Goal: Transaction & Acquisition: Purchase product/service

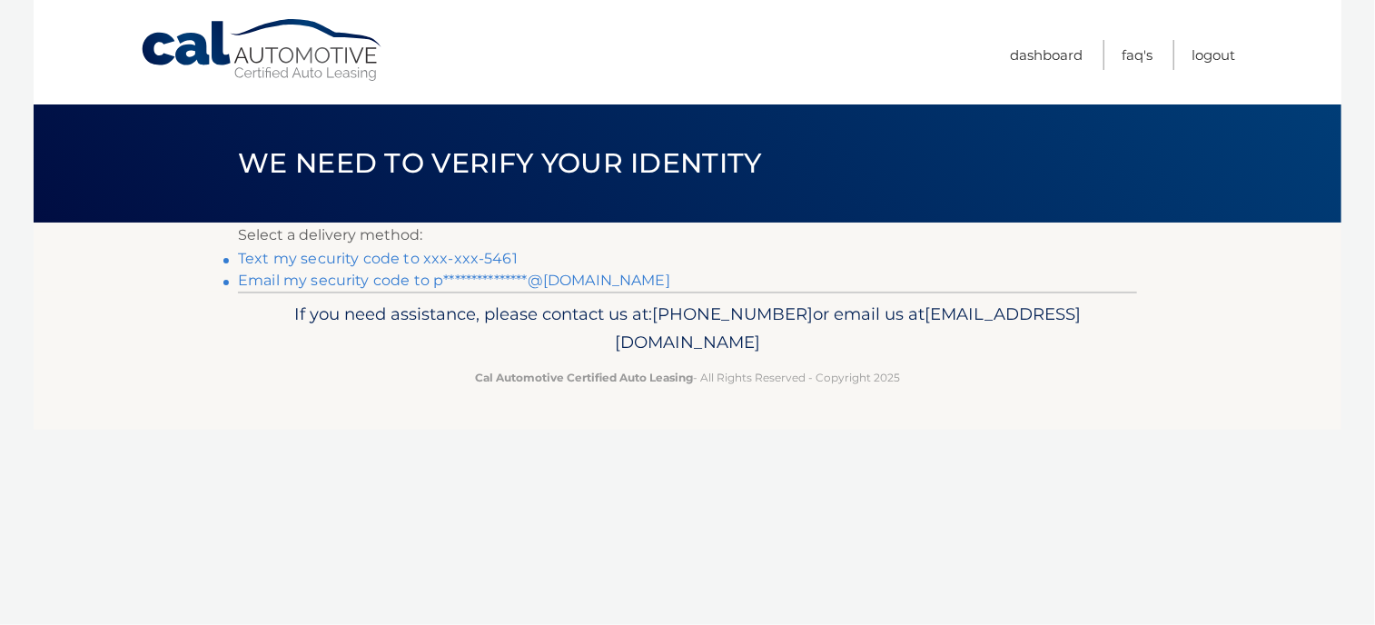
click at [386, 261] on link "Text my security code to xxx-xxx-5461" at bounding box center [378, 258] width 280 height 17
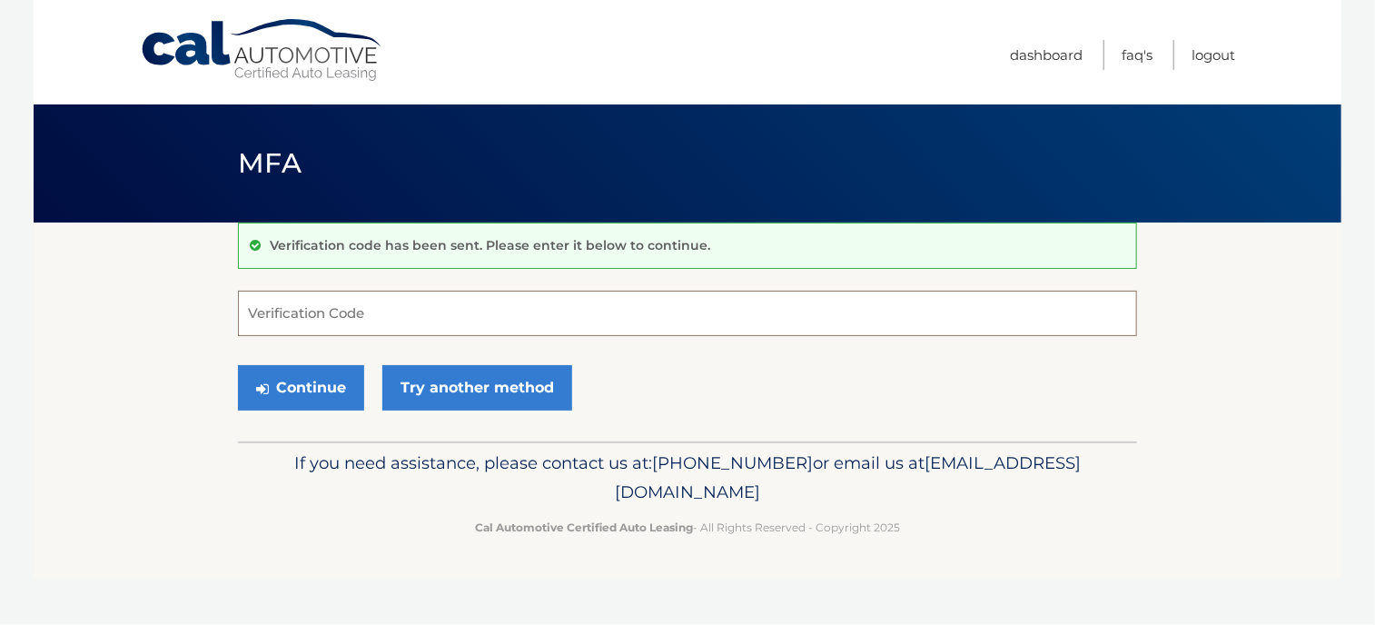
click at [359, 310] on input "Verification Code" at bounding box center [687, 313] width 899 height 45
type input "714872"
click at [316, 398] on button "Continue" at bounding box center [301, 387] width 126 height 45
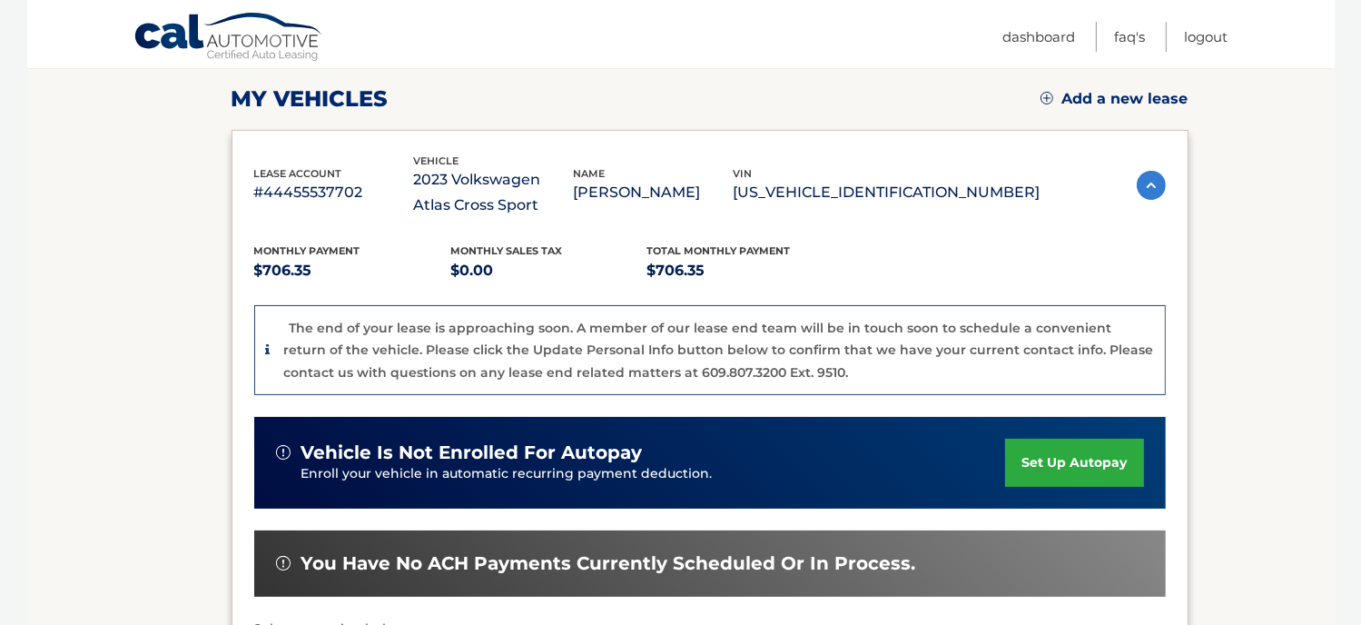
scroll to position [410, 0]
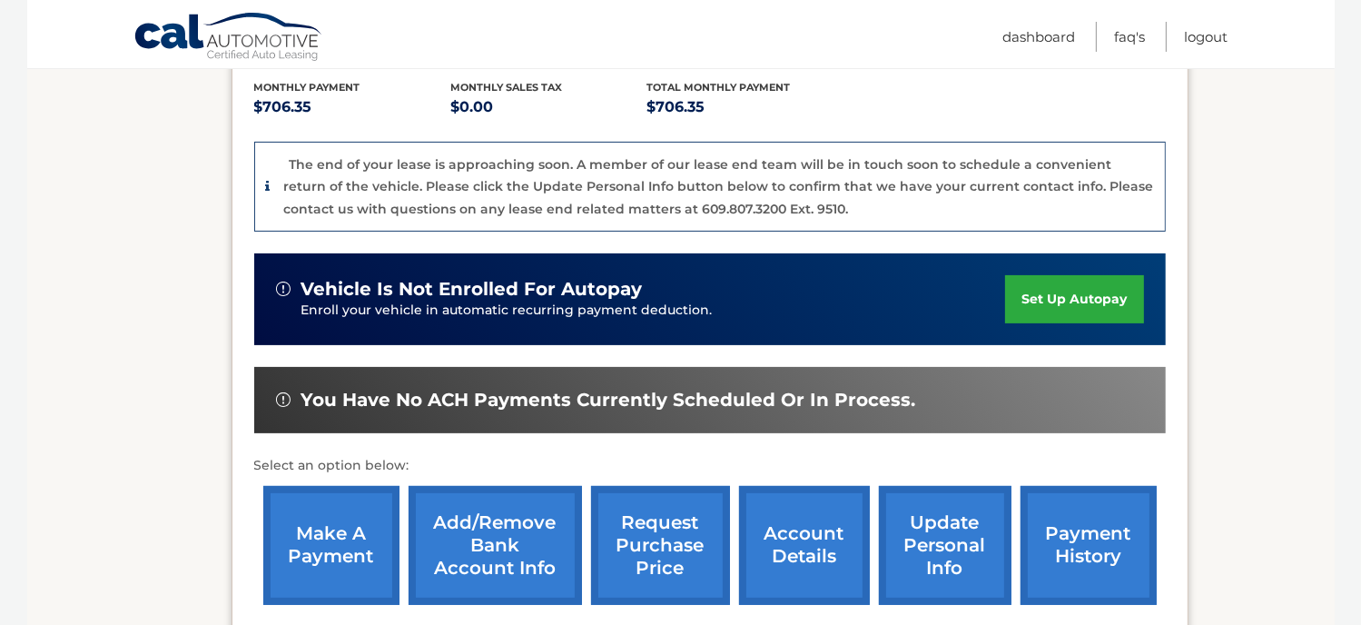
click at [331, 544] on link "make a payment" at bounding box center [331, 545] width 136 height 119
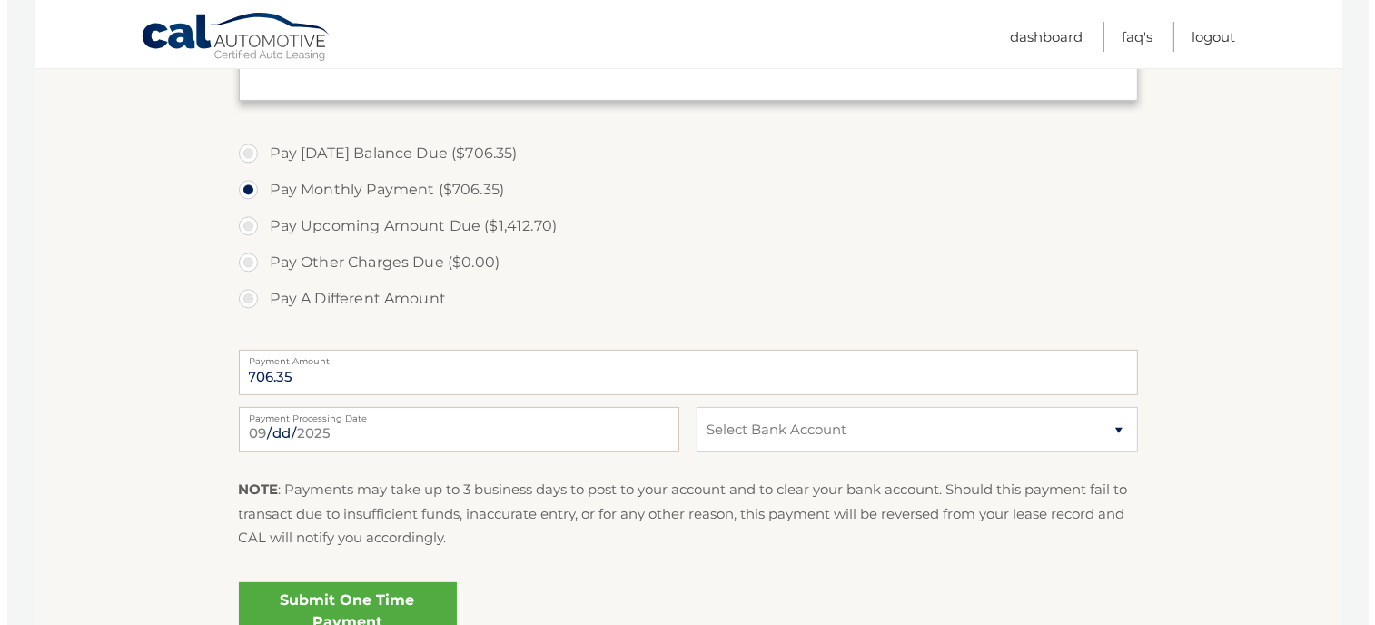
scroll to position [697, 0]
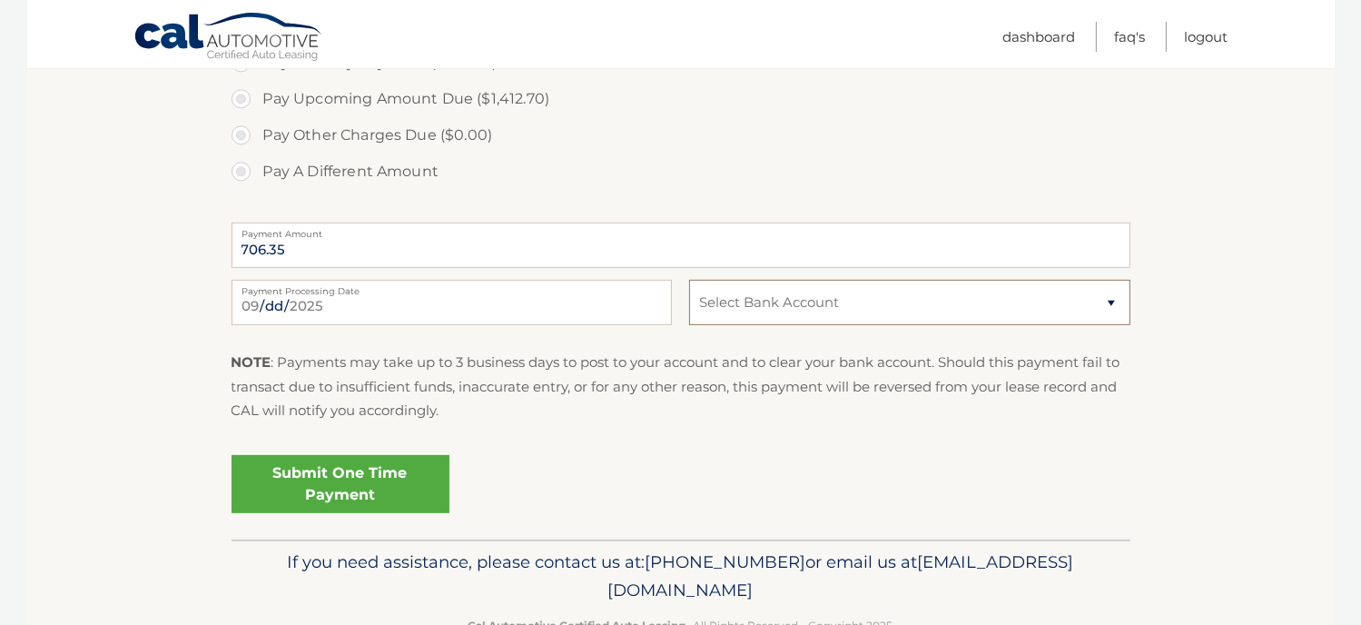
click at [814, 301] on select "Select Bank Account Checking JPMORGAN CHASE BANK, NA *****6841 Checking JPMORGA…" at bounding box center [909, 302] width 440 height 45
select select "ODg5YzBiOGYtNTIxNS00Yzc2LTg2MmYtMGFkOTg4NzYyMDQ4"
click at [689, 280] on select "Select Bank Account Checking JPMORGAN CHASE BANK, NA *****6841 Checking JPMORGA…" at bounding box center [909, 302] width 440 height 45
click at [394, 471] on link "Submit One Time Payment" at bounding box center [341, 484] width 218 height 58
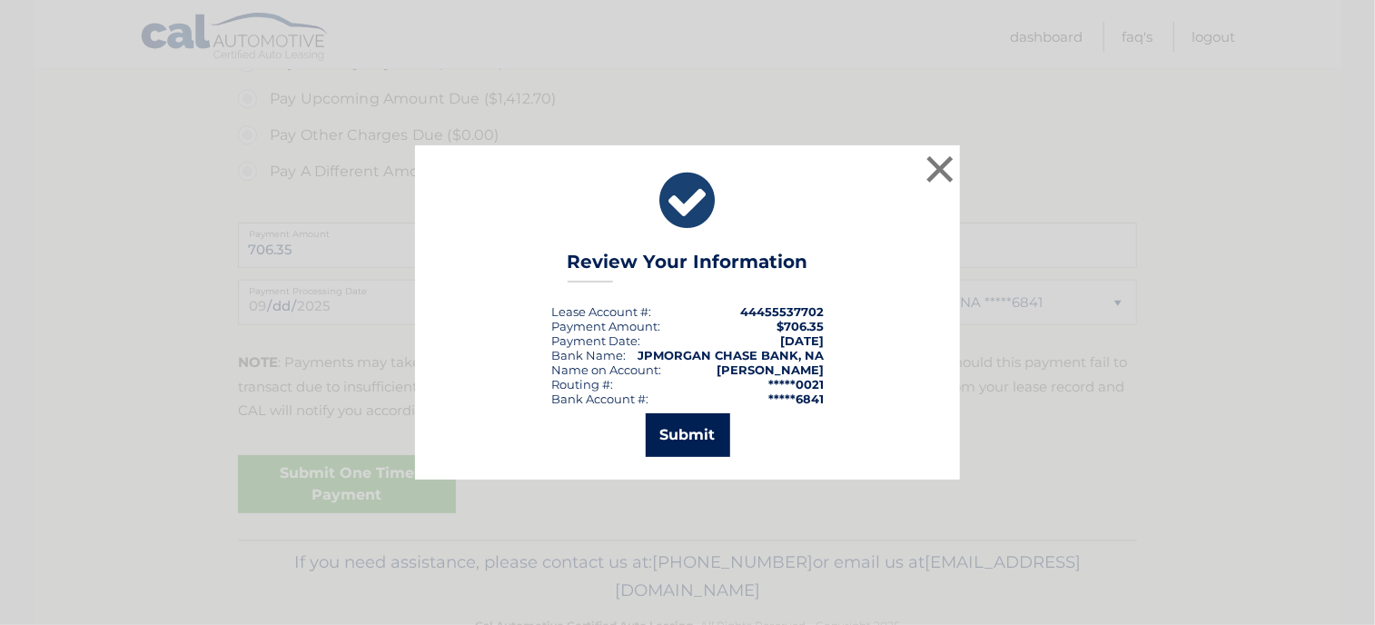
click at [677, 439] on button "Submit" at bounding box center [688, 435] width 84 height 44
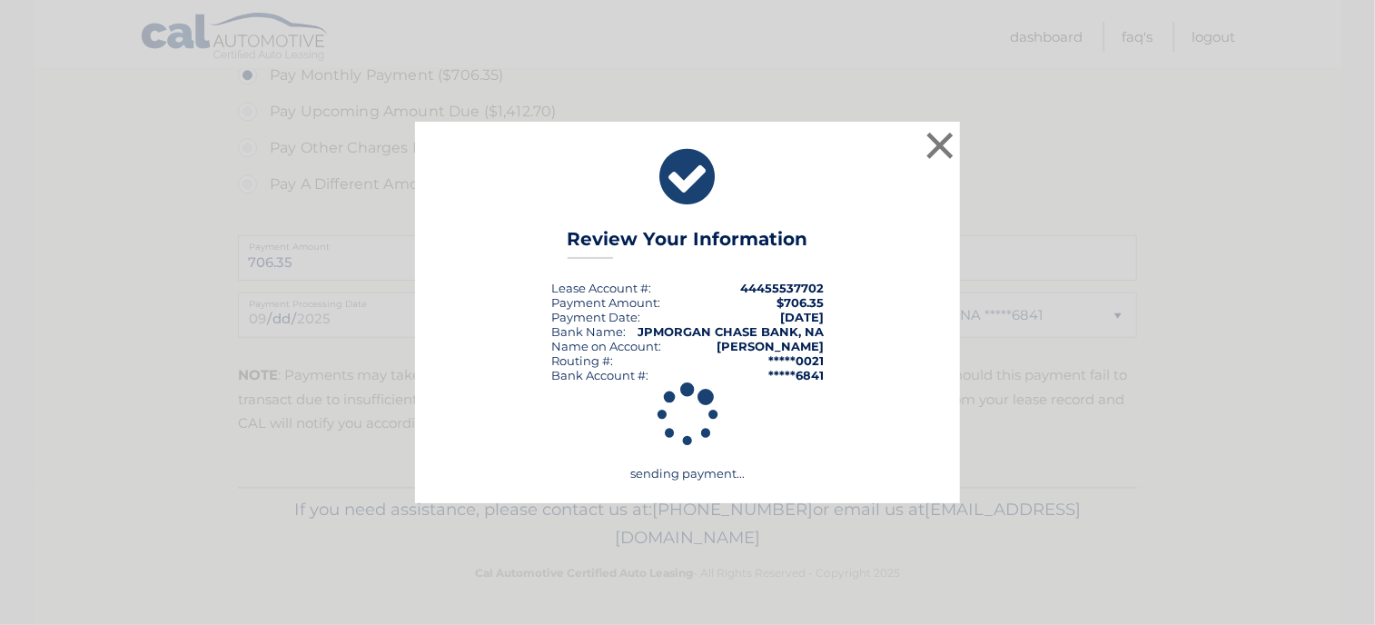
scroll to position [683, 0]
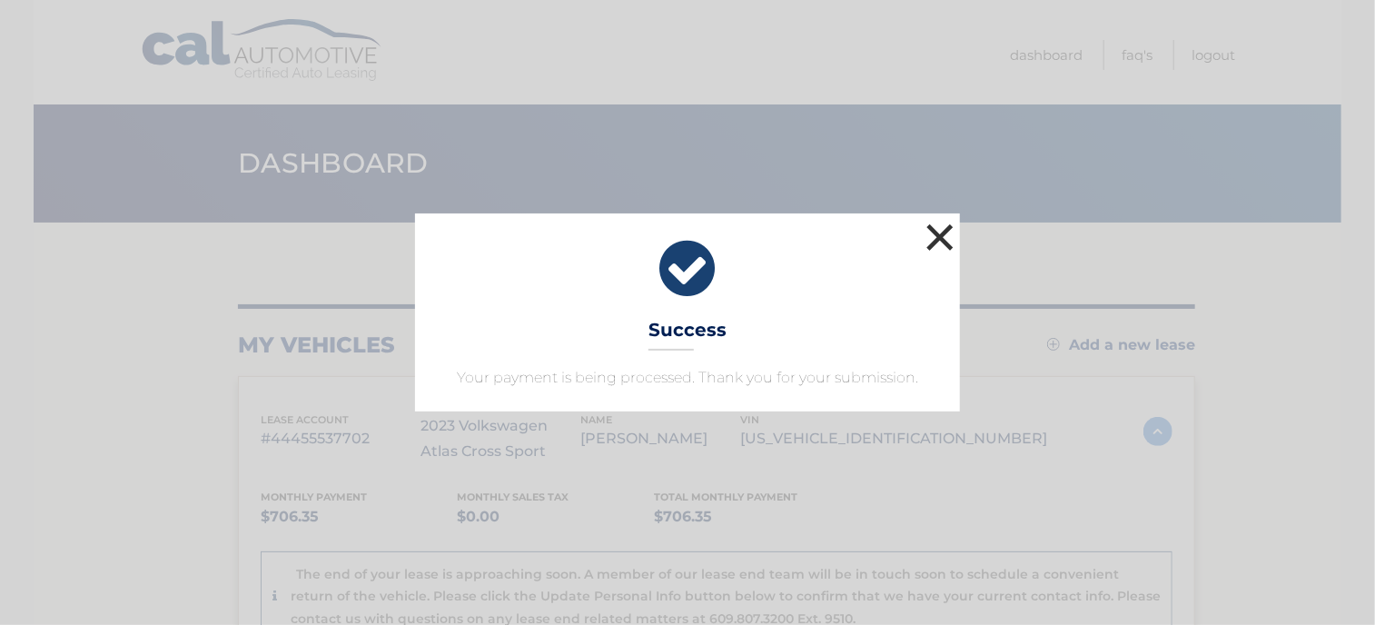
click at [934, 243] on button "×" at bounding box center [940, 237] width 36 height 36
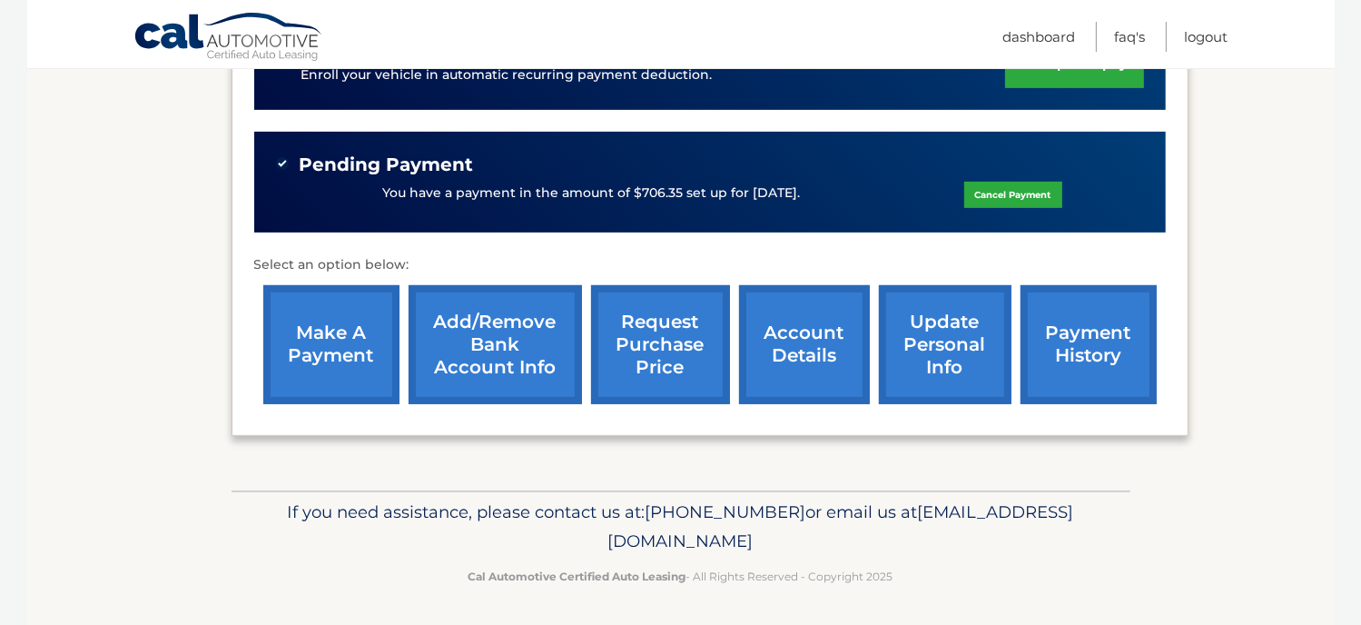
scroll to position [643, 0]
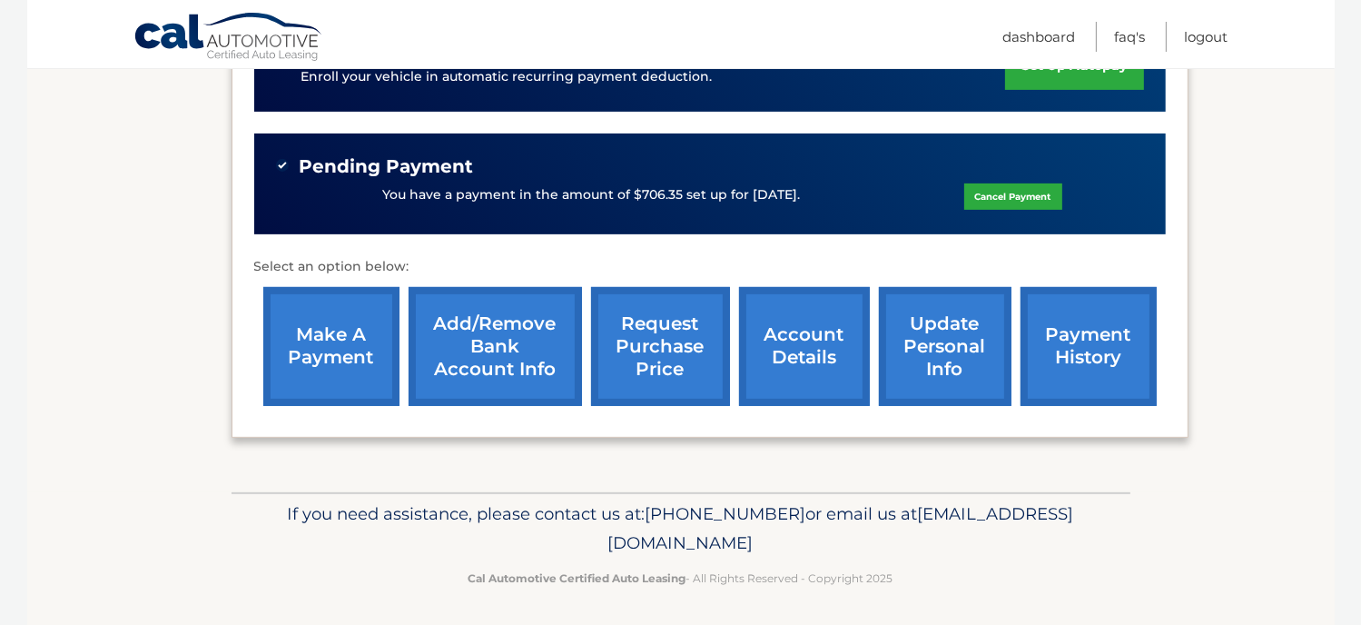
click at [798, 364] on link "account details" at bounding box center [804, 346] width 131 height 119
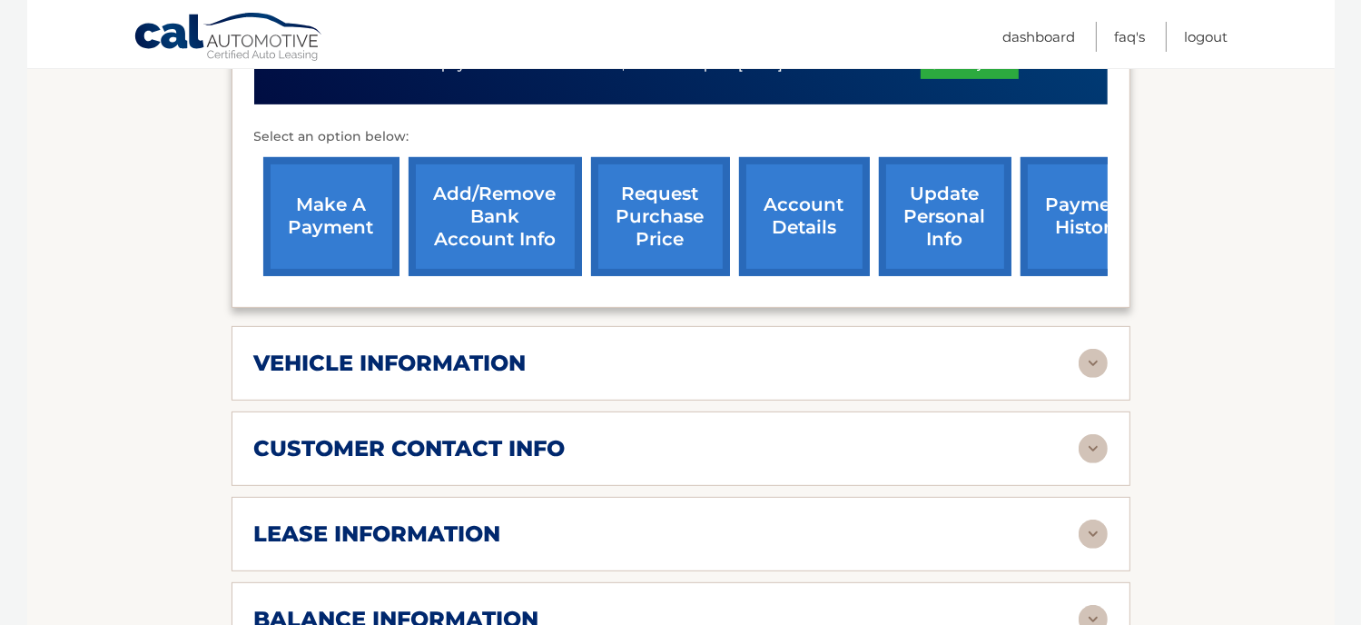
scroll to position [679, 0]
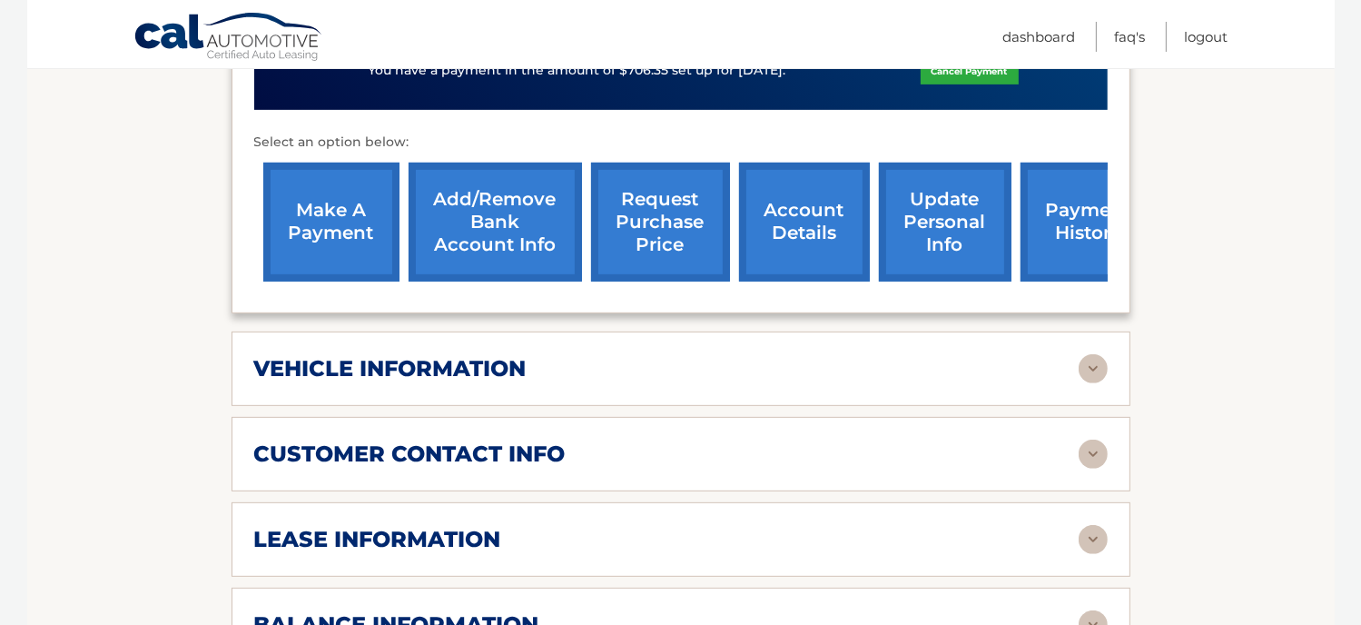
click at [841, 366] on div "vehicle information" at bounding box center [666, 368] width 825 height 27
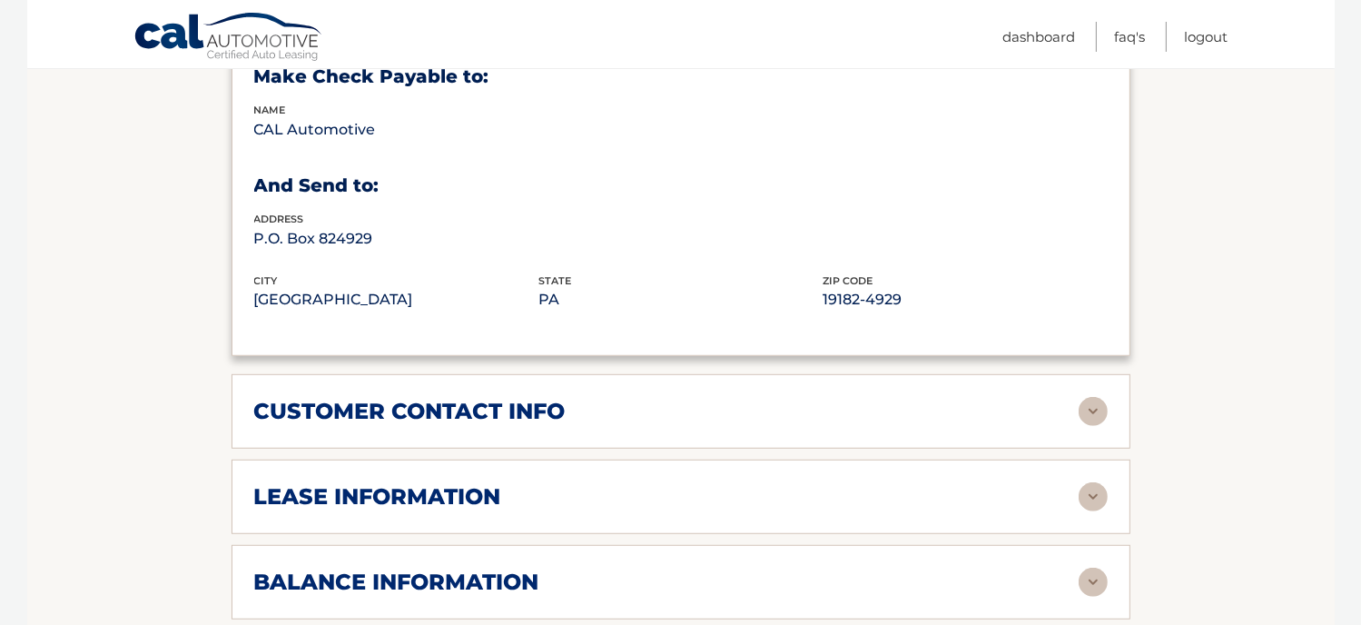
scroll to position [1228, 0]
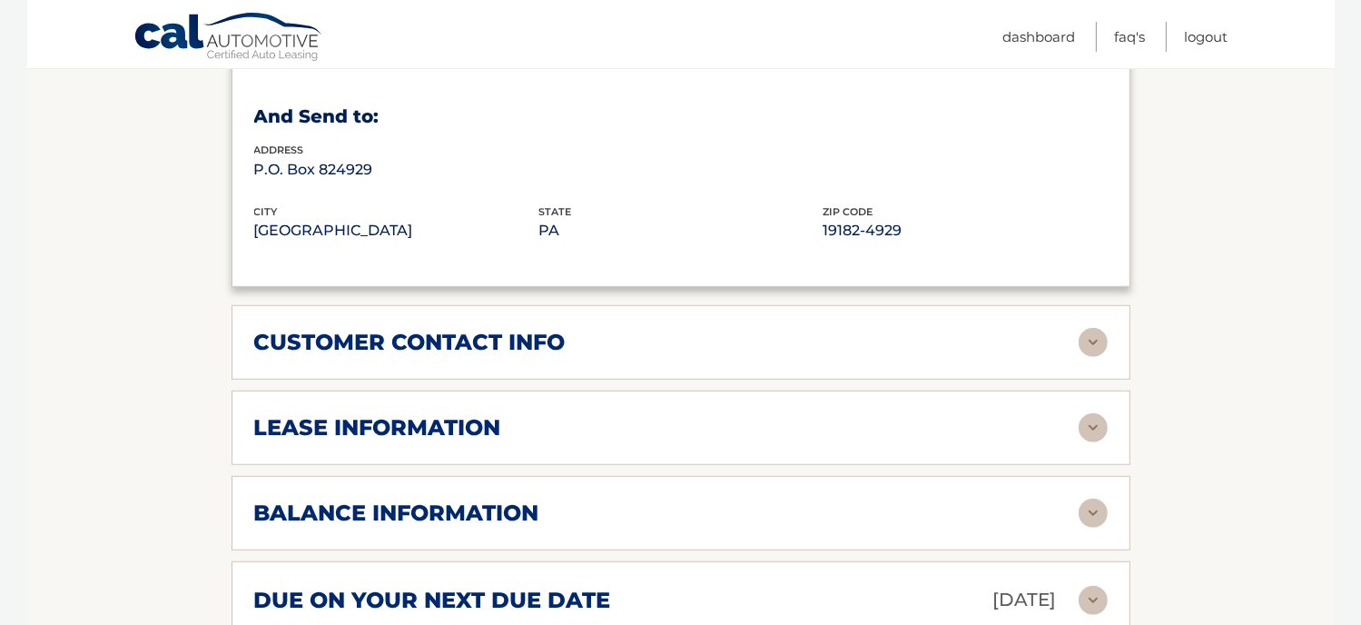
click at [657, 442] on div "lease information Contract Start Date [DATE] Term 39 Maturity Date [DATE] Start…" at bounding box center [681, 428] width 899 height 74
click at [1081, 428] on img at bounding box center [1093, 427] width 29 height 29
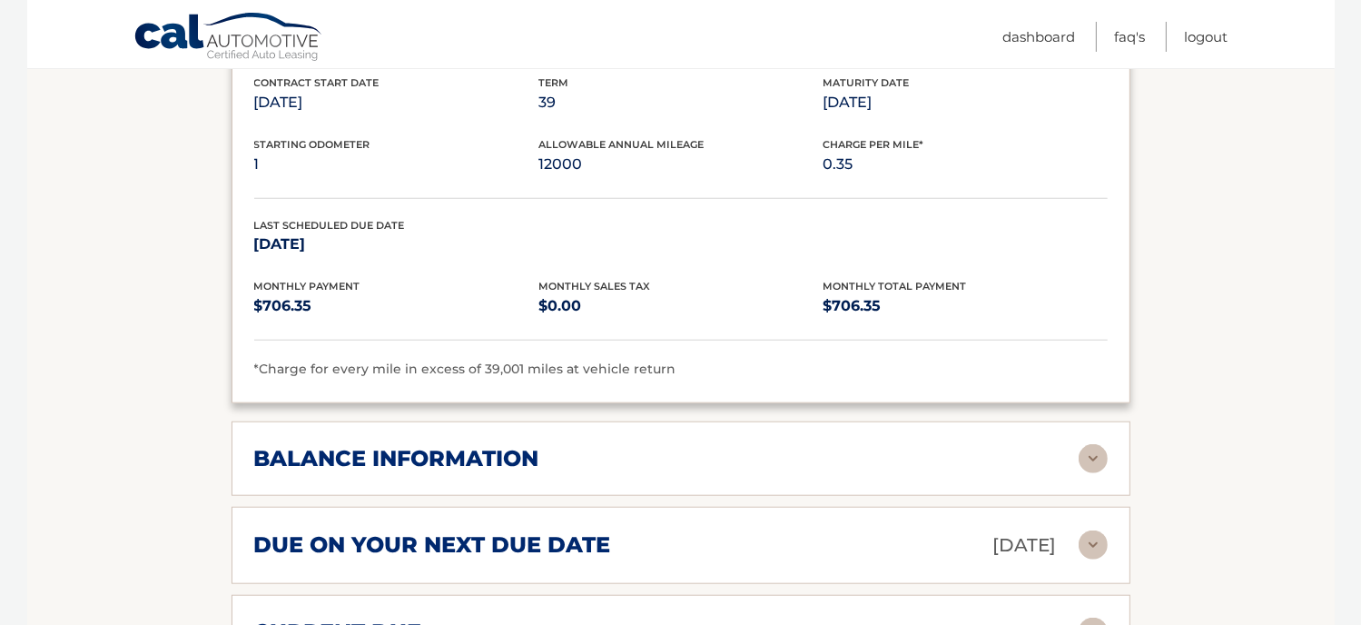
scroll to position [1732, 0]
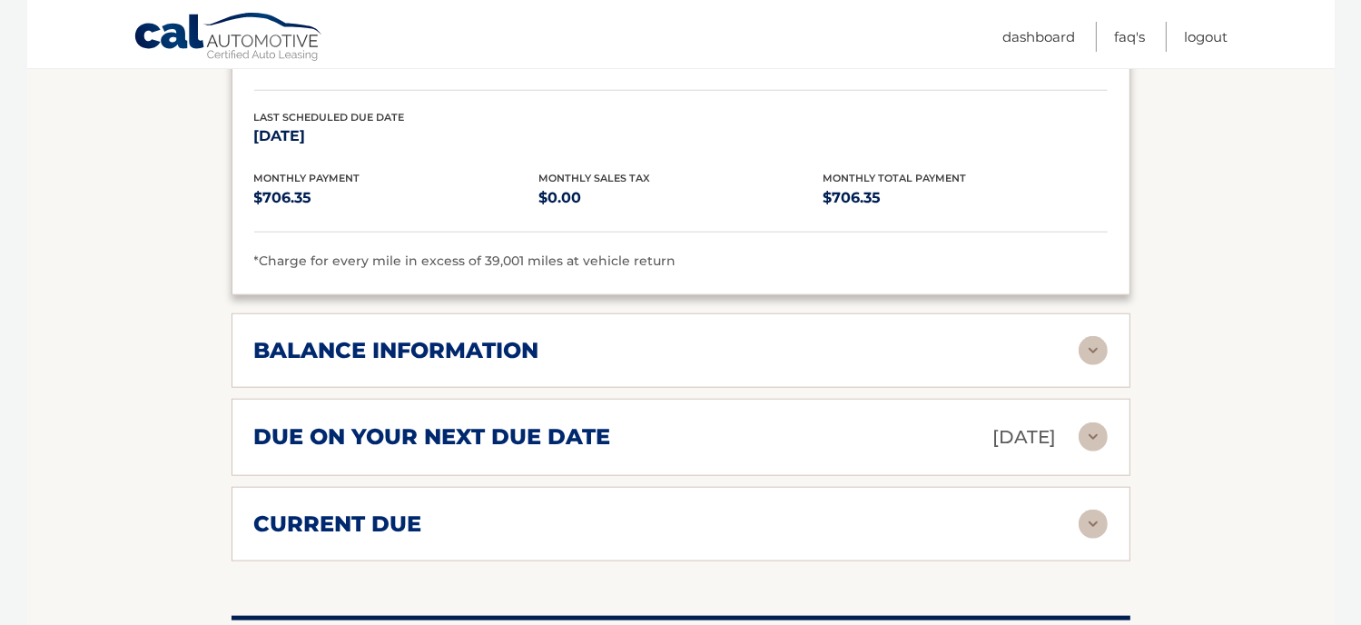
click at [1093, 349] on img at bounding box center [1093, 350] width 29 height 29
